Goal: Information Seeking & Learning: Learn about a topic

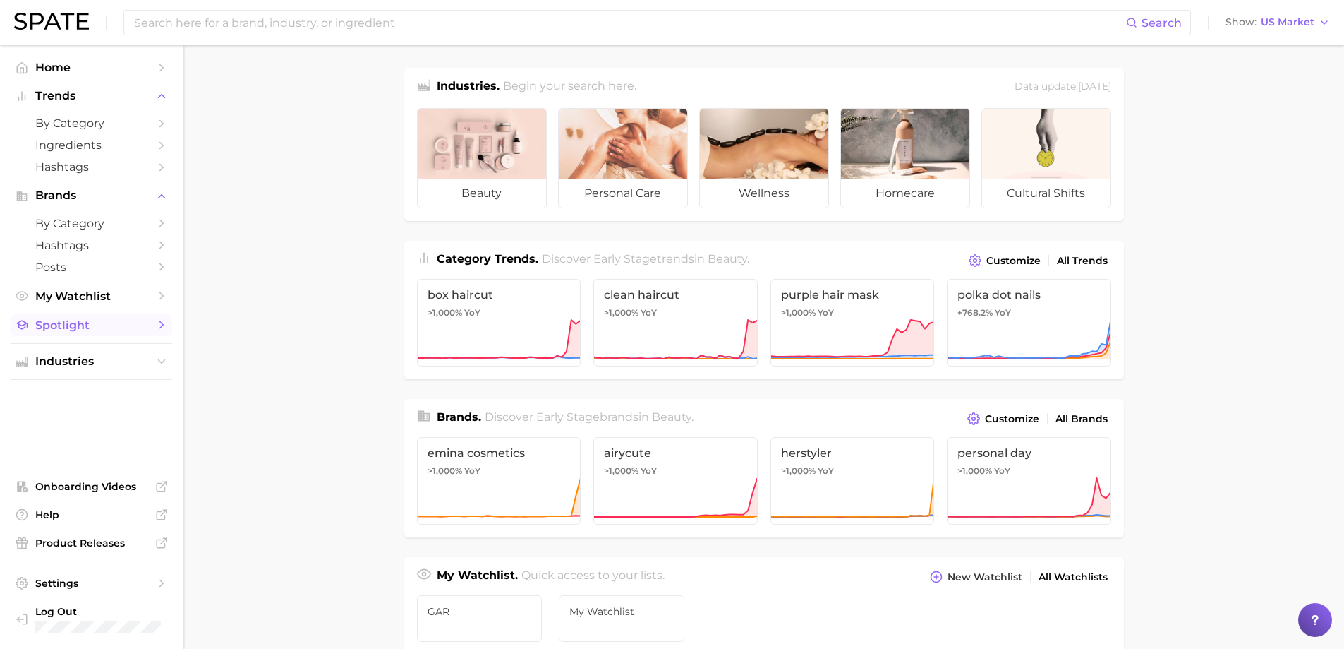
click at [61, 327] on span "Spotlight" at bounding box center [91, 324] width 113 height 13
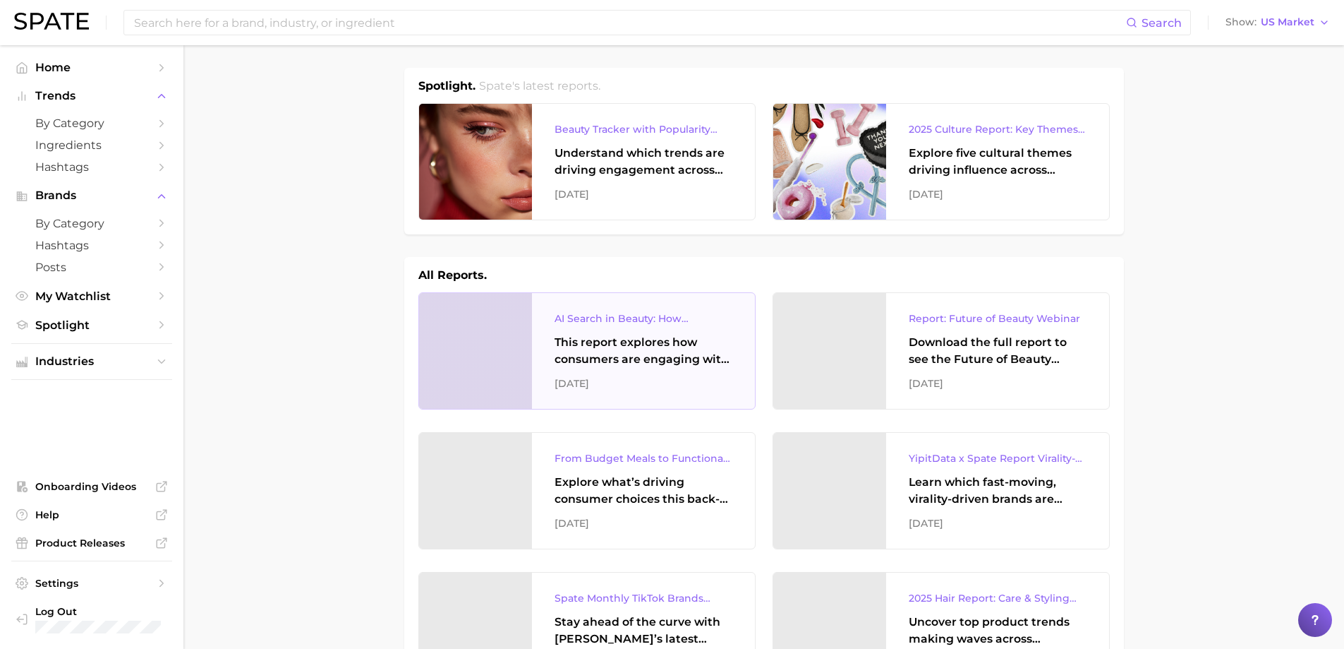
click at [700, 345] on div "This report explores how consumers are engaging with AI-powered search tools — …" at bounding box center [644, 351] width 178 height 34
